Goal: Task Accomplishment & Management: Use online tool/utility

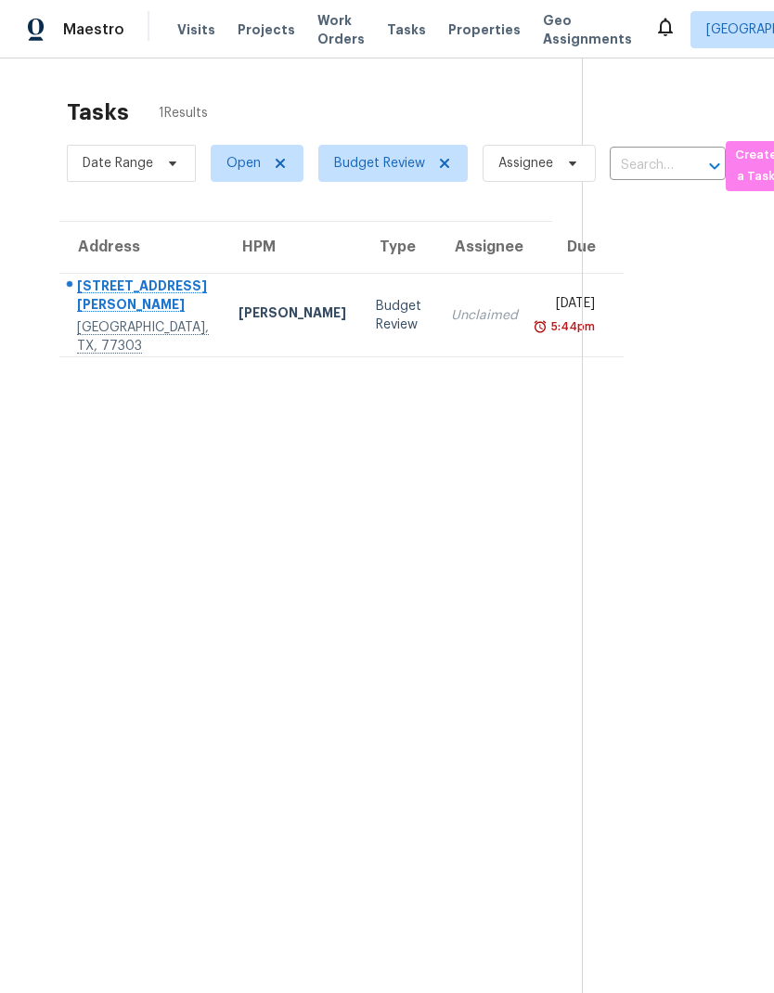
click at [185, 36] on span "Visits" at bounding box center [196, 29] width 38 height 19
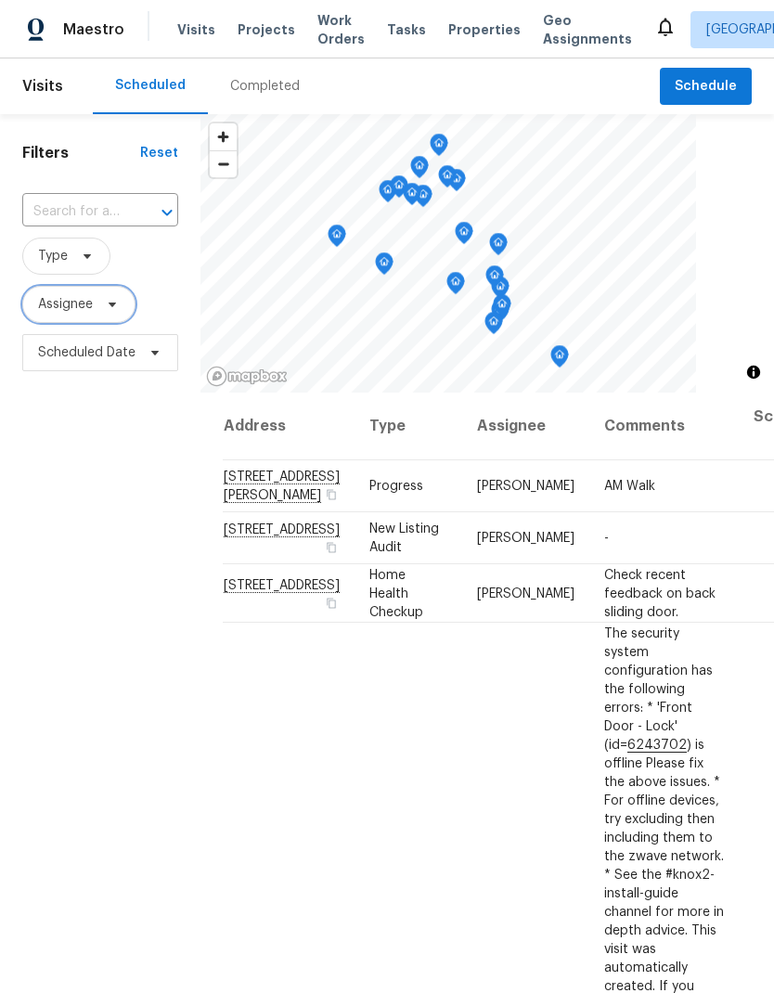
click at [66, 308] on span "Assignee" at bounding box center [65, 304] width 55 height 19
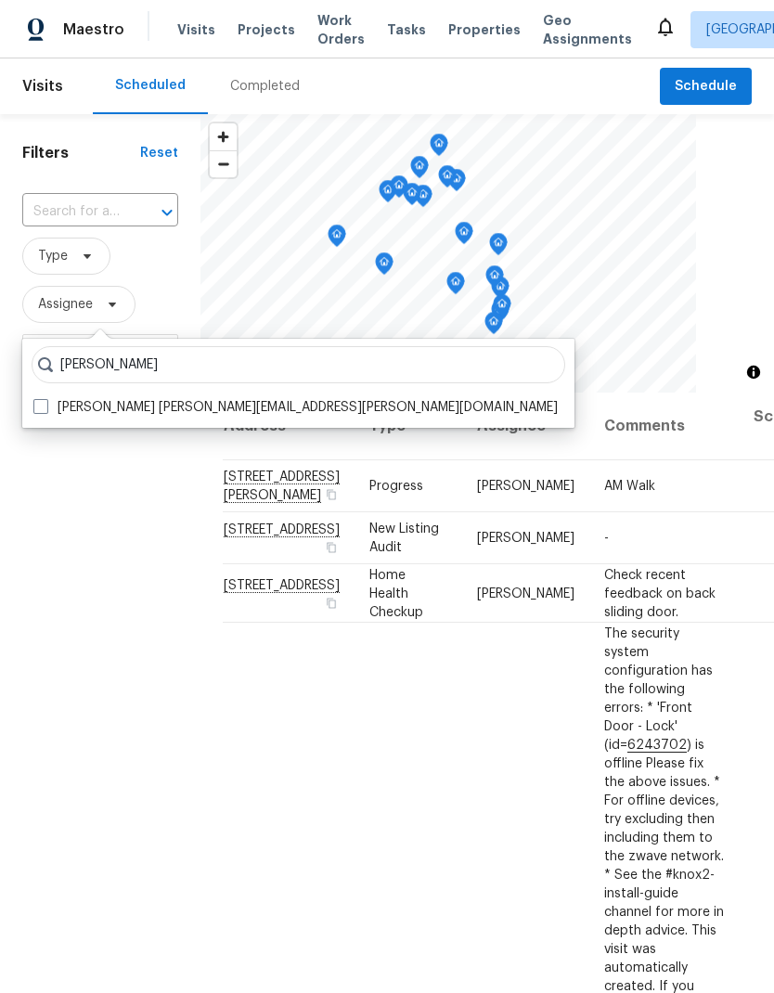
type input "Navid ranjbar"
click at [41, 416] on label "Navid Ranjbar navid.ranjbar@opendoor.com" at bounding box center [295, 407] width 524 height 19
click at [41, 410] on input "Navid Ranjbar navid.ranjbar@opendoor.com" at bounding box center [39, 404] width 12 height 12
checkbox input "true"
